Goal: Task Accomplishment & Management: Complete application form

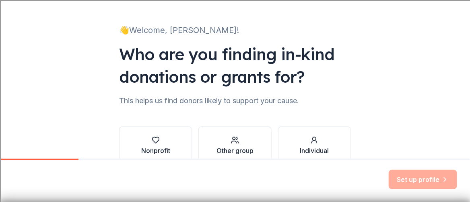
scroll to position [85, 0]
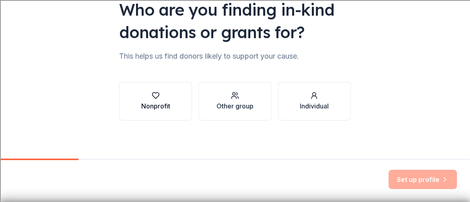
click at [158, 99] on div "button" at bounding box center [155, 96] width 29 height 8
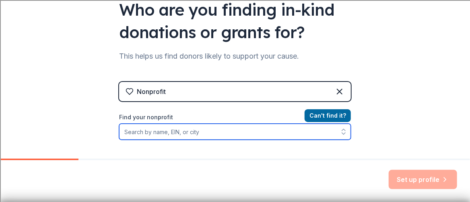
click at [239, 129] on input "Find your nonprofit" at bounding box center [235, 132] width 232 height 16
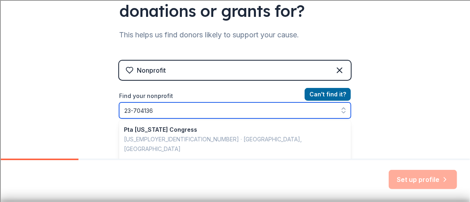
type input "23-7041360"
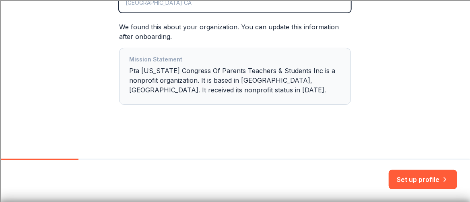
scroll to position [213, 0]
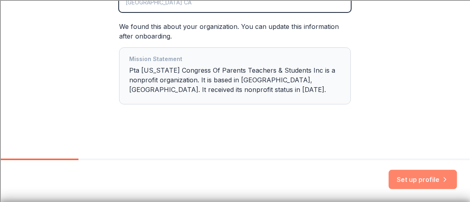
click at [430, 179] on button "Set up profile" at bounding box center [423, 179] width 68 height 19
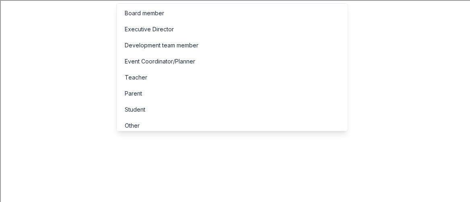
click at [201, 62] on div "Event Coordinator/Planner" at bounding box center [232, 61] width 228 height 16
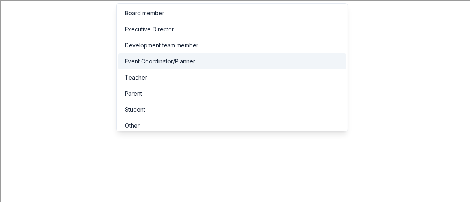
click at [172, 59] on div "Event Coordinator/Planner" at bounding box center [160, 62] width 70 height 10
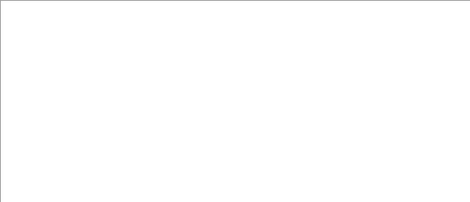
scroll to position [80, 0]
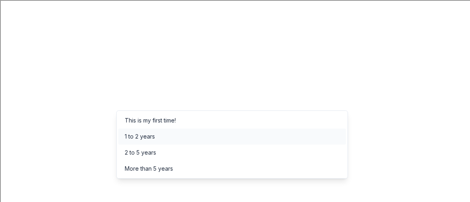
click at [227, 133] on div "1 to 2 years" at bounding box center [232, 137] width 228 height 16
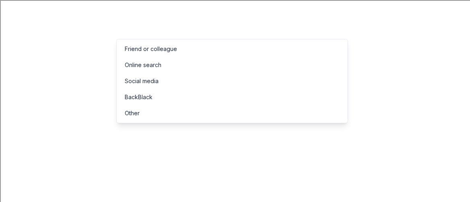
click at [239, 68] on div "Online search" at bounding box center [232, 65] width 228 height 16
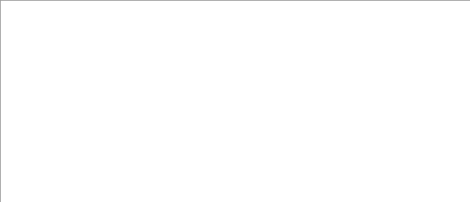
scroll to position [104, 0]
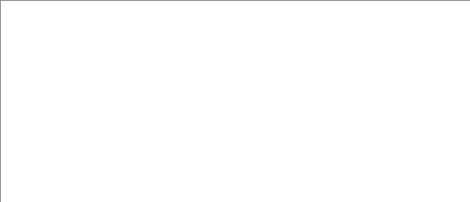
type input "Fall Festival"
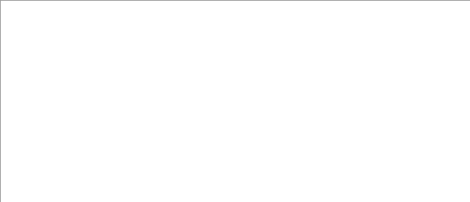
type input "150"
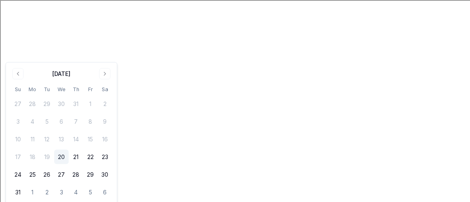
scroll to position [0, 0]
click at [103, 73] on button "Go to next month" at bounding box center [104, 73] width 11 height 11
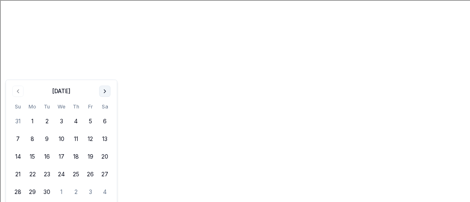
click at [103, 88] on button "Go to next month" at bounding box center [104, 91] width 11 height 11
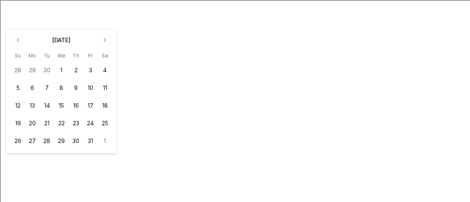
scroll to position [80, 0]
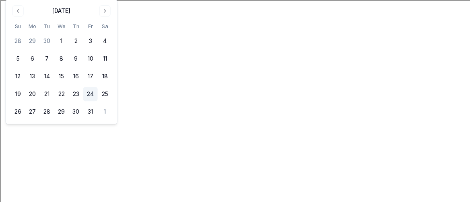
click at [93, 93] on button "24" at bounding box center [90, 94] width 14 height 14
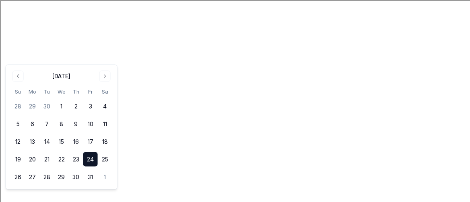
scroll to position [161, 0]
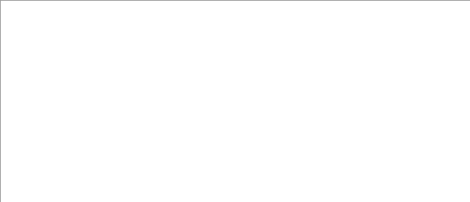
scroll to position [201, 0]
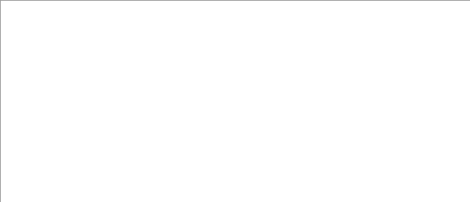
click at [146, 53] on div "Event name * Fall Festival 14 /100 Event website Attendance * 150 Date * 10/24/…" at bounding box center [117, 133] width 209 height 387
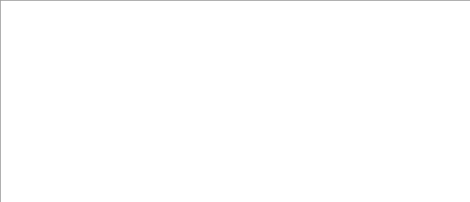
drag, startPoint x: 182, startPoint y: 72, endPoint x: 177, endPoint y: 73, distance: 5.4
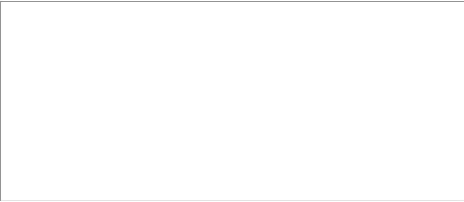
scroll to position [390, 0]
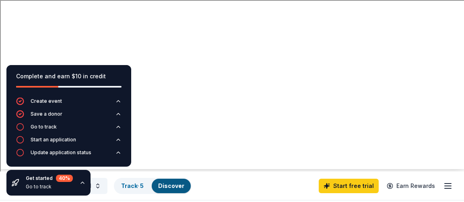
scroll to position [80, 0]
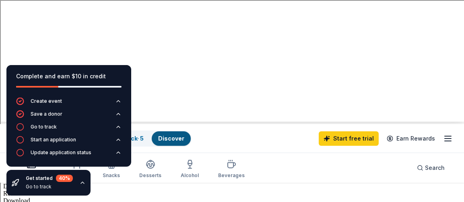
click at [64, 156] on div "Auction & raffle Meals Snacks Desserts Alcohol Beverages" at bounding box center [129, 169] width 232 height 27
click at [294, 153] on div "Auction & raffle Meals Snacks Desserts Alcohol Beverages Search" at bounding box center [232, 168] width 438 height 30
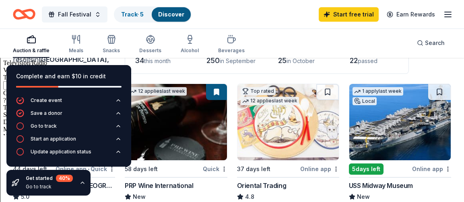
scroll to position [282, 0]
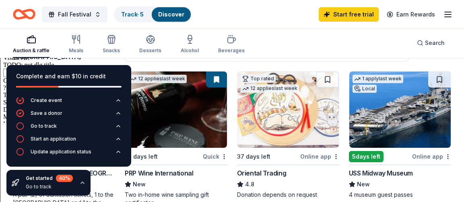
click at [81, 185] on icon "button" at bounding box center [82, 183] width 6 height 6
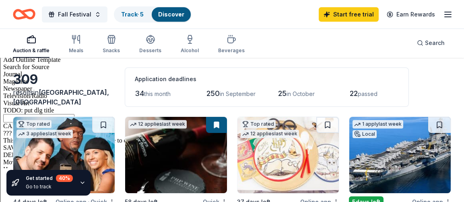
scroll to position [241, 0]
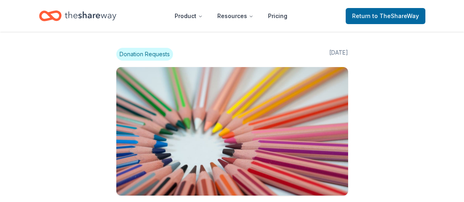
scroll to position [2333, 0]
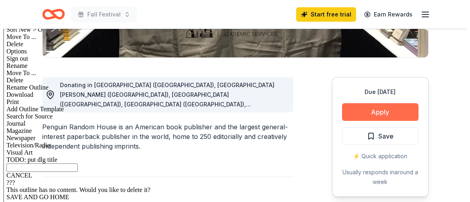
scroll to position [201, 0]
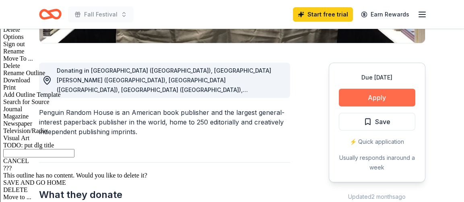
click at [369, 96] on button "Apply" at bounding box center [377, 98] width 76 height 18
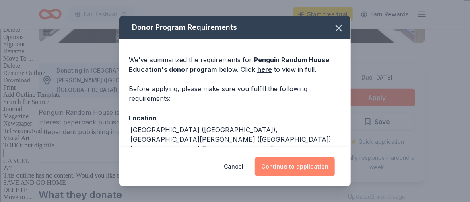
click at [280, 167] on button "Continue to application" at bounding box center [295, 166] width 80 height 19
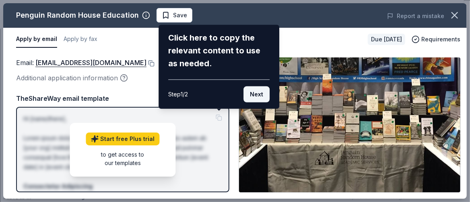
click at [252, 94] on button "Next" at bounding box center [256, 94] width 26 height 16
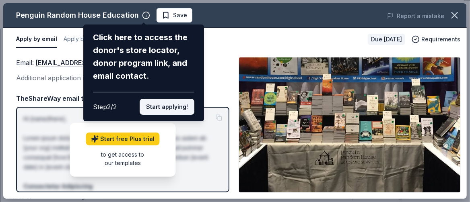
click at [172, 102] on button "Start applying!" at bounding box center [167, 107] width 55 height 16
